Goal: Transaction & Acquisition: Purchase product/service

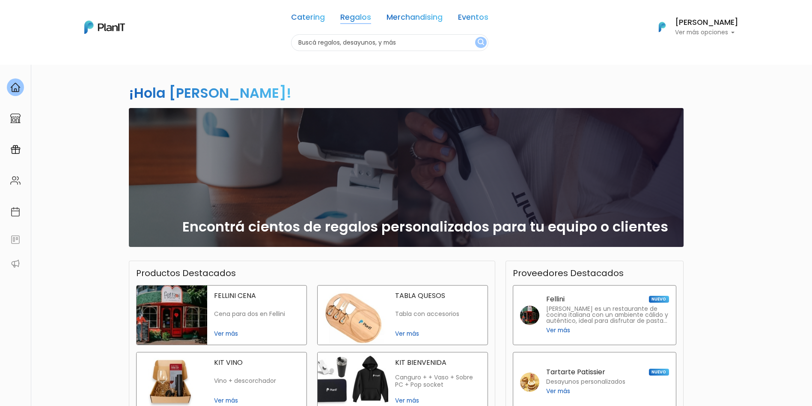
click at [349, 14] on link "Regalos" at bounding box center [355, 19] width 31 height 10
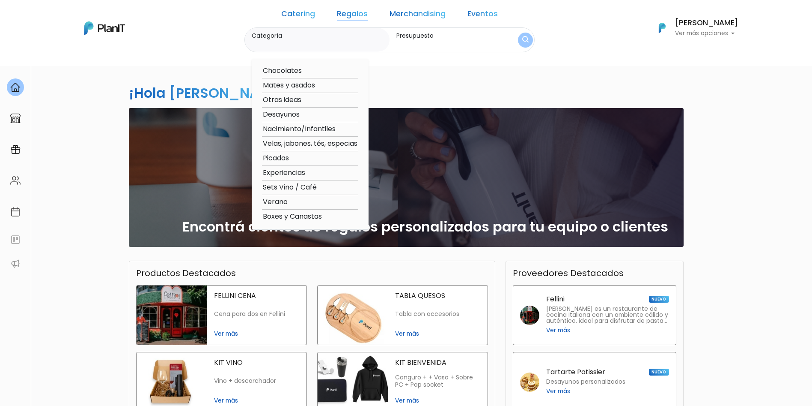
click at [311, 38] on label "Categoría" at bounding box center [319, 35] width 134 height 9
click at [311, 40] on input "Categoría" at bounding box center [319, 44] width 134 height 9
click at [349, 157] on option "Picadas" at bounding box center [310, 158] width 96 height 11
type input "Picadas"
type input "$0 - $1000"
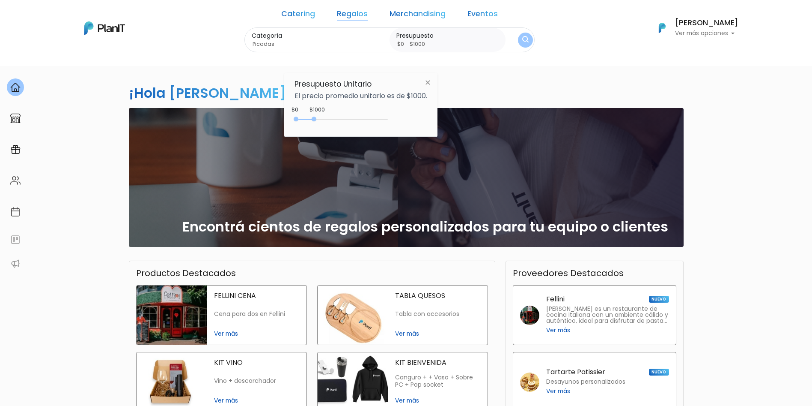
click at [523, 40] on img "submit" at bounding box center [526, 40] width 6 height 8
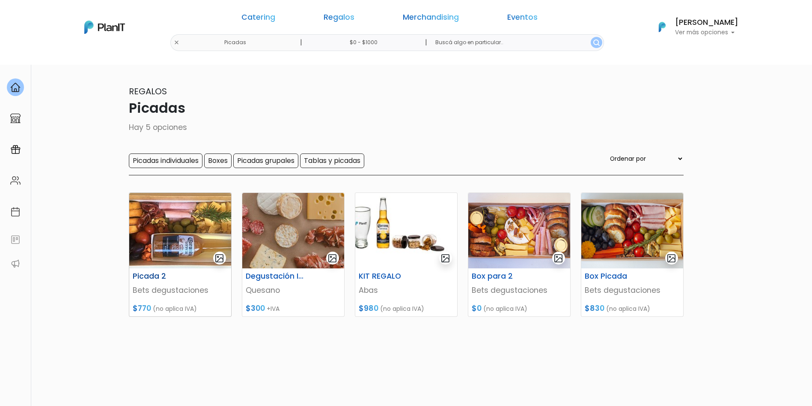
click at [143, 275] on h6 "Picada 2" at bounding box center [163, 276] width 70 height 9
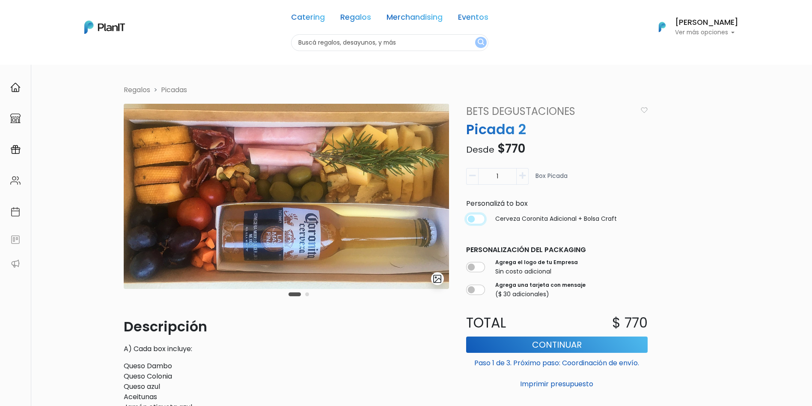
click at [476, 218] on input "checkbox" at bounding box center [475, 219] width 19 height 10
checkbox input "true"
type input "1"
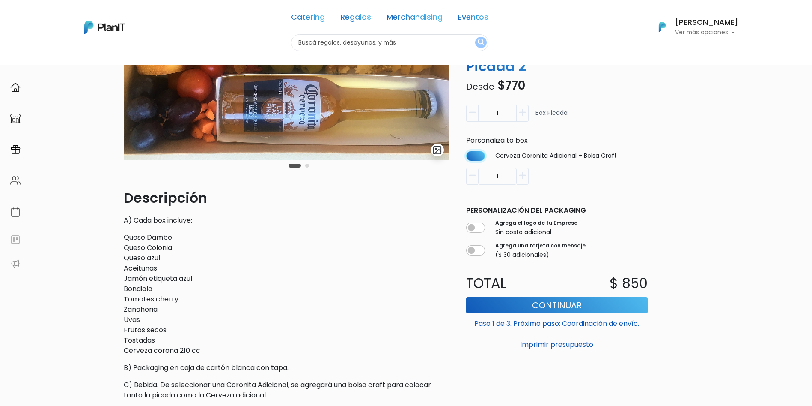
scroll to position [257, 0]
